Goal: Information Seeking & Learning: Learn about a topic

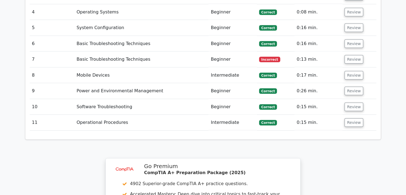
scroll to position [680, 0]
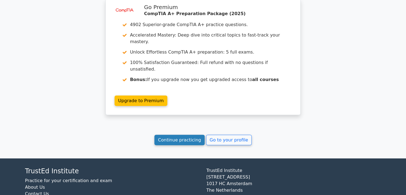
click at [181, 135] on link "Continue practicing" at bounding box center [179, 140] width 50 height 10
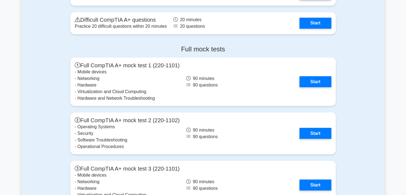
scroll to position [1483, 0]
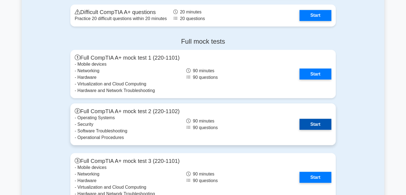
click at [310, 122] on link "Start" at bounding box center [315, 124] width 32 height 11
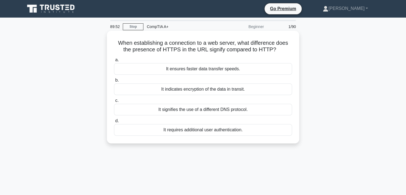
click at [216, 91] on div "It indicates encryption of the data in transit." at bounding box center [203, 89] width 178 height 12
click at [114, 82] on input "b. It indicates encryption of the data in transit." at bounding box center [114, 81] width 0 height 4
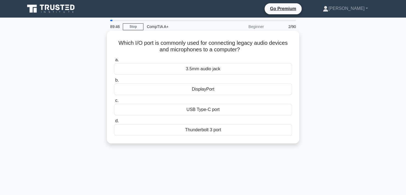
click at [217, 69] on div "3.5mm audio jack" at bounding box center [203, 69] width 178 height 12
click at [114, 62] on input "a. 3.5mm audio jack" at bounding box center [114, 60] width 0 height 4
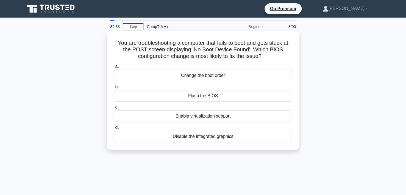
click at [210, 76] on div "Change the boot order" at bounding box center [203, 76] width 178 height 12
click at [114, 68] on input "a. Change the boot order" at bounding box center [114, 67] width 0 height 4
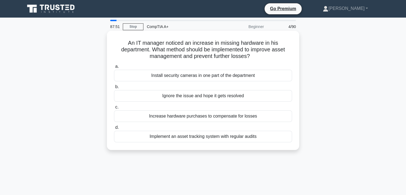
click at [234, 137] on div "Implement an asset tracking system with regular audits" at bounding box center [203, 137] width 178 height 12
click at [114, 129] on input "d. Implement an asset tracking system with regular audits" at bounding box center [114, 128] width 0 height 4
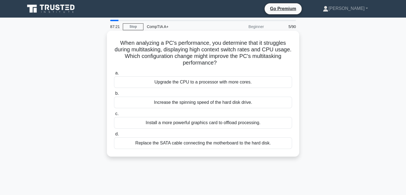
click at [205, 82] on div "Upgrade the CPU to a processor with more cores." at bounding box center [203, 82] width 178 height 12
click at [114, 75] on input "a. Upgrade the CPU to a processor with more cores." at bounding box center [114, 73] width 0 height 4
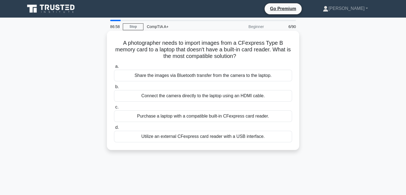
click at [199, 138] on div "Utilize an external CFexpress card reader with a USB interface." at bounding box center [203, 137] width 178 height 12
click at [114, 129] on input "d. Utilize an external CFexpress card reader with a USB interface." at bounding box center [114, 128] width 0 height 4
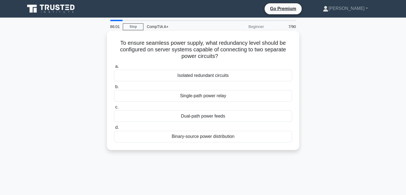
click at [201, 77] on div "Isolated redundant circuits" at bounding box center [203, 76] width 178 height 12
click at [114, 68] on input "a. Isolated redundant circuits" at bounding box center [114, 67] width 0 height 4
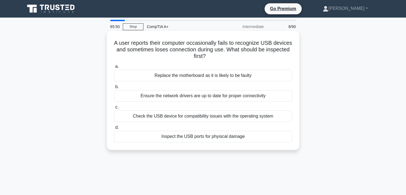
click at [202, 136] on div "Inspect the USB ports for physical damage" at bounding box center [203, 137] width 178 height 12
click at [114, 129] on input "d. Inspect the USB ports for physical damage" at bounding box center [114, 128] width 0 height 4
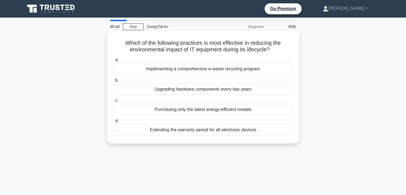
click at [216, 71] on div "Implementing a comprehensive e-waste recycling program" at bounding box center [203, 69] width 178 height 12
click at [114, 62] on input "a. Implementing a comprehensive e-waste recycling program" at bounding box center [114, 60] width 0 height 4
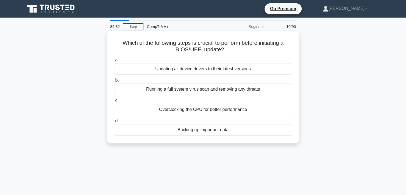
click at [226, 129] on div "Backing up important data" at bounding box center [203, 130] width 178 height 12
click at [114, 123] on input "d. Backing up important data" at bounding box center [114, 121] width 0 height 4
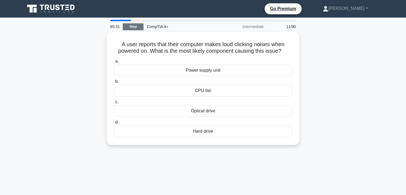
click at [134, 27] on link "Stop" at bounding box center [133, 26] width 21 height 7
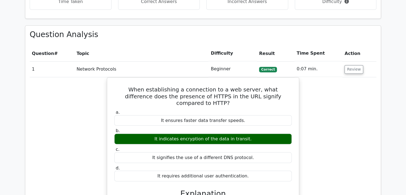
scroll to position [439, 0]
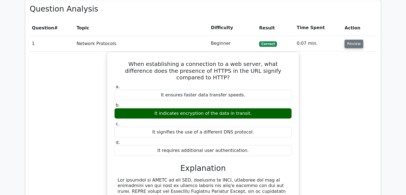
click at [358, 40] on button "Review" at bounding box center [353, 44] width 19 height 9
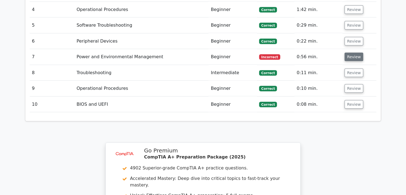
scroll to position [522, 0]
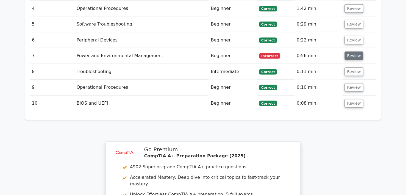
click at [355, 52] on button "Review" at bounding box center [353, 56] width 19 height 9
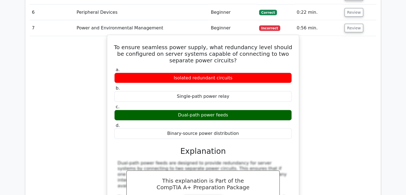
scroll to position [549, 0]
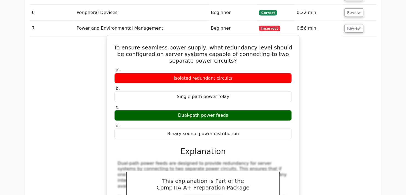
click at [199, 110] on div "Dual-path power feeds" at bounding box center [202, 115] width 177 height 11
click at [219, 104] on label "c. Dual-path power feeds" at bounding box center [202, 112] width 177 height 16
drag, startPoint x: 176, startPoint y: 62, endPoint x: 228, endPoint y: 66, distance: 52.9
click at [228, 73] on div "Isolated redundant circuits" at bounding box center [202, 78] width 177 height 11
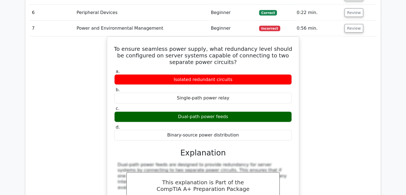
copy div "Isolated redundant circuits"
click at [373, 81] on div "To ensure seamless power supply, what redundancy level should be configured on …" at bounding box center [203, 148] width 347 height 223
click at [354, 24] on button "Review" at bounding box center [353, 28] width 19 height 9
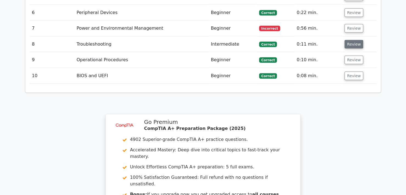
click at [355, 40] on button "Review" at bounding box center [353, 44] width 19 height 9
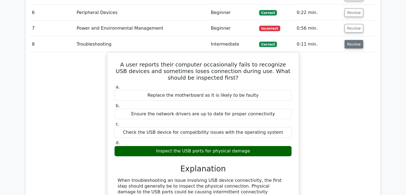
click at [351, 40] on button "Review" at bounding box center [353, 44] width 19 height 9
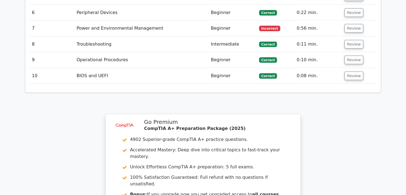
click at [357, 52] on td "Review" at bounding box center [359, 60] width 34 height 16
click at [357, 56] on button "Review" at bounding box center [353, 60] width 19 height 9
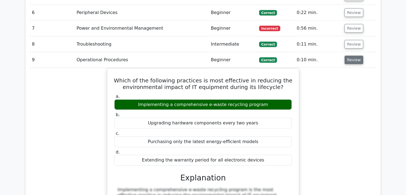
click at [357, 56] on button "Review" at bounding box center [353, 60] width 19 height 9
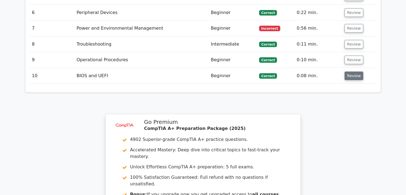
click at [351, 72] on button "Review" at bounding box center [353, 76] width 19 height 9
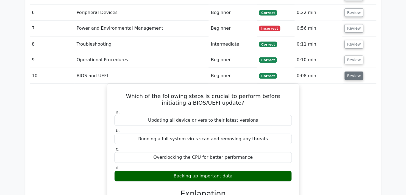
click at [351, 72] on button "Review" at bounding box center [353, 76] width 19 height 9
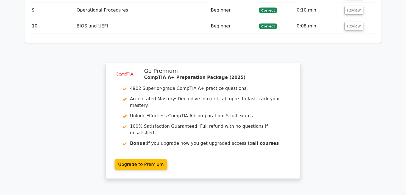
scroll to position [664, 0]
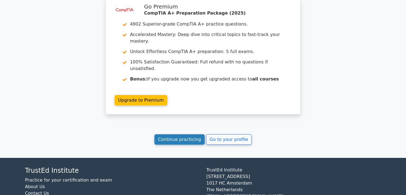
click at [189, 134] on link "Continue practicing" at bounding box center [179, 139] width 50 height 10
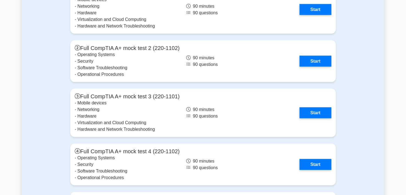
scroll to position [1565, 0]
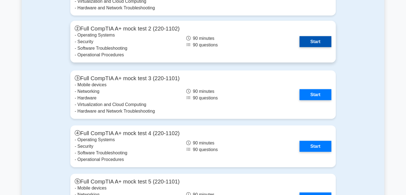
click at [319, 42] on link "Start" at bounding box center [315, 41] width 32 height 11
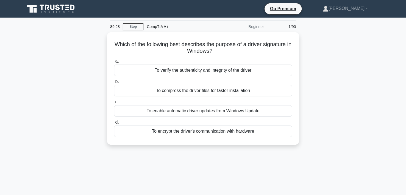
click at [327, 39] on div "Which of the following best describes the purpose of a driver signature in Wind…" at bounding box center [203, 91] width 362 height 119
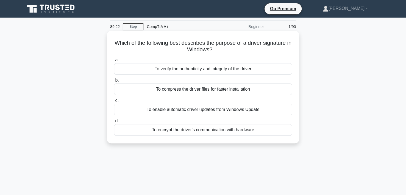
click at [242, 69] on div "To verify the authenticity and integrity of the driver" at bounding box center [203, 69] width 178 height 12
click at [114, 62] on input "a. To verify the authenticity and integrity of the driver" at bounding box center [114, 60] width 0 height 4
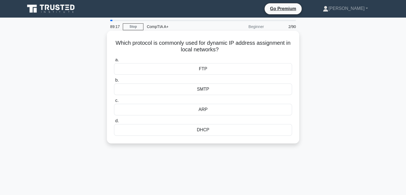
click at [202, 129] on div "DHCP" at bounding box center [203, 130] width 178 height 12
click at [114, 123] on input "d. DHCP" at bounding box center [114, 121] width 0 height 4
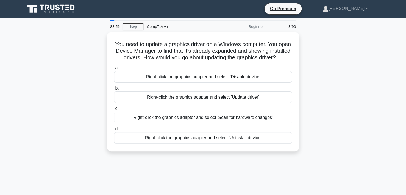
click at [323, 45] on div "You need to update a graphics driver on a Windows computer. You open Device Man…" at bounding box center [203, 95] width 362 height 126
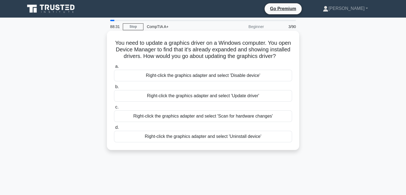
click at [192, 102] on div "Right-click the graphics adapter and select 'Update driver'" at bounding box center [203, 96] width 178 height 12
click at [114, 89] on input "b. Right-click the graphics adapter and select 'Update driver'" at bounding box center [114, 87] width 0 height 4
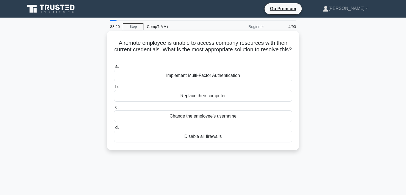
click at [202, 75] on div "Implement Multi-Factor Authentication" at bounding box center [203, 76] width 178 height 12
click at [114, 68] on input "a. Implement Multi-Factor Authentication" at bounding box center [114, 67] width 0 height 4
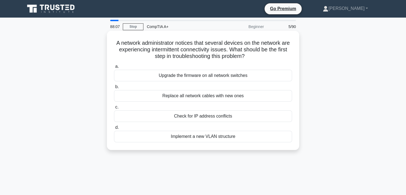
click at [216, 118] on div "Check for IP address conflicts" at bounding box center [203, 116] width 178 height 12
click at [114, 109] on input "c. Check for IP address conflicts" at bounding box center [114, 107] width 0 height 4
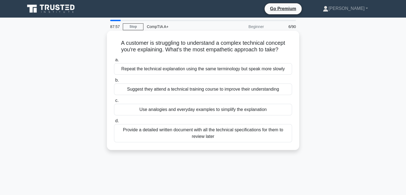
click at [192, 110] on div "Use analogies and everyday examples to simplify the explanation" at bounding box center [203, 110] width 178 height 12
click at [114, 102] on input "c. Use analogies and everyday examples to simplify the explanation" at bounding box center [114, 101] width 0 height 4
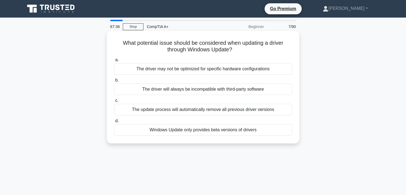
click at [267, 109] on div "The update process will automatically remove all previous driver versions" at bounding box center [203, 110] width 178 height 12
click at [114, 102] on input "c. The update process will automatically remove all previous driver versions" at bounding box center [114, 101] width 0 height 4
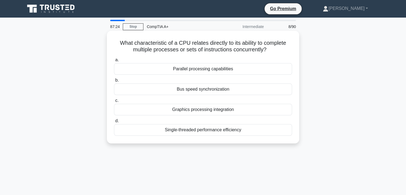
click at [204, 71] on div "Parallel processing capabilities" at bounding box center [203, 69] width 178 height 12
click at [114, 62] on input "a. Parallel processing capabilities" at bounding box center [114, 60] width 0 height 4
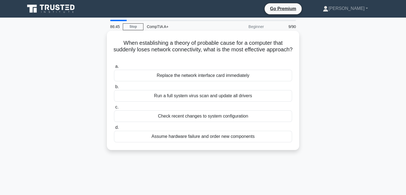
click at [214, 116] on div "Check recent changes to system configuration" at bounding box center [203, 116] width 178 height 12
click at [114, 109] on input "c. Check recent changes to system configuration" at bounding box center [114, 107] width 0 height 4
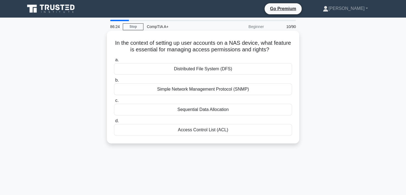
click at [205, 130] on div "Access Control List (ACL)" at bounding box center [203, 130] width 178 height 12
click at [114, 123] on input "d. Access Control List (ACL)" at bounding box center [114, 121] width 0 height 4
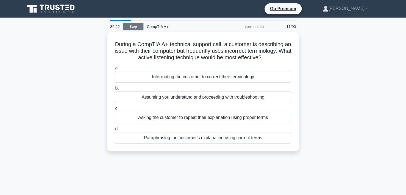
click at [130, 27] on link "Stop" at bounding box center [133, 26] width 21 height 7
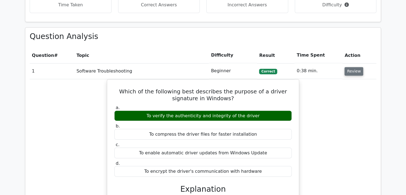
click at [351, 67] on button "Review" at bounding box center [353, 71] width 19 height 9
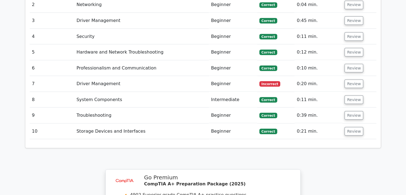
scroll to position [494, 0]
click at [356, 79] on button "Review" at bounding box center [353, 83] width 19 height 9
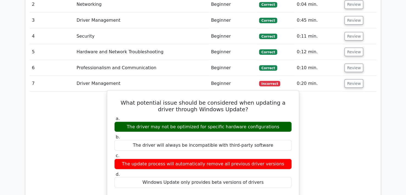
click at [134, 121] on div "The driver may not be optimized for specific hardware configurations" at bounding box center [202, 126] width 177 height 11
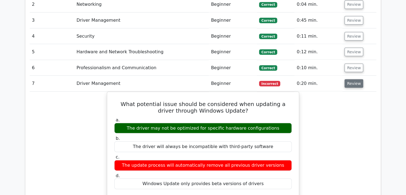
click at [353, 79] on button "Review" at bounding box center [353, 83] width 19 height 9
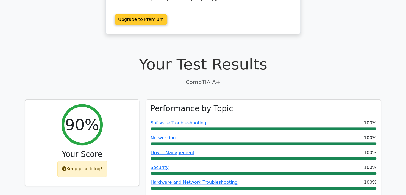
scroll to position [0, 0]
